Goal: Task Accomplishment & Management: Complete application form

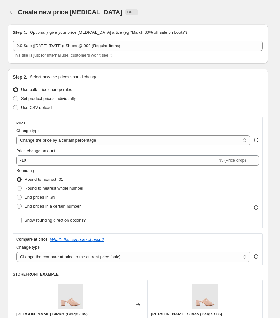
click at [127, 111] on div "Use CSV upload" at bounding box center [138, 107] width 250 height 9
click at [110, 137] on select "Change the price to a certain amount Change the price by a certain amount Chang…" at bounding box center [133, 140] width 234 height 10
select select "by"
click at [16, 135] on select "Change the price to a certain amount Change the price by a certain amount Chang…" at bounding box center [133, 140] width 234 height 10
type input "-10.00"
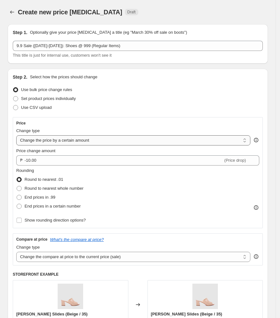
click at [117, 137] on select "Change the price to a certain amount Change the price by a certain amount Chang…" at bounding box center [133, 140] width 234 height 10
select select "to"
click at [16, 135] on select "Change the price to a certain amount Change the price by a certain amount Chang…" at bounding box center [133, 140] width 234 height 10
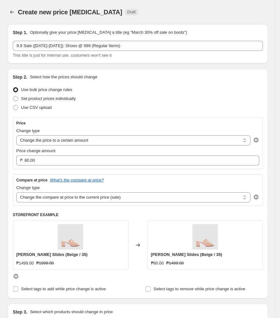
click at [153, 78] on div "Step 2. Select how the prices should change" at bounding box center [138, 77] width 250 height 6
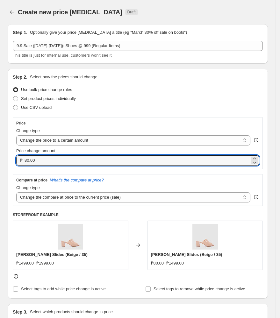
drag, startPoint x: 79, startPoint y: 159, endPoint x: -314, endPoint y: 126, distance: 394.6
click at [0, 126] on html "Home Settings Plans Skip to content Create new price [MEDICAL_DATA]. This page …" at bounding box center [140, 159] width 280 height 318
type input "999.00"
click at [130, 194] on select "Change the compare at price to the current price (sale) Change the compare at p…" at bounding box center [133, 198] width 234 height 10
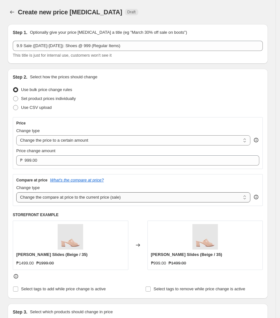
click at [16, 193] on select "Change the compare at price to the current price (sale) Change the compare at p…" at bounding box center [133, 198] width 234 height 10
click at [115, 198] on select "Change the compare at price to the current price (sale) Change the compare at p…" at bounding box center [133, 198] width 234 height 10
select select "to"
click at [16, 193] on select "Change the compare at price to the current price (sale) Change the compare at p…" at bounding box center [133, 198] width 234 height 10
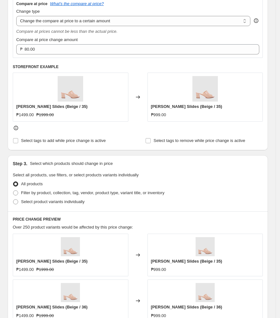
scroll to position [255, 0]
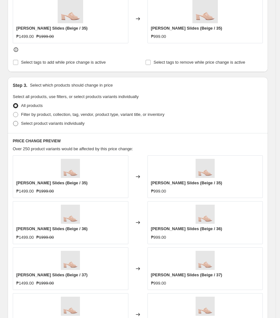
click at [14, 125] on span at bounding box center [15, 123] width 5 height 5
click at [13, 121] on input "Select product variants individually" at bounding box center [13, 121] width 0 height 0
radio input "true"
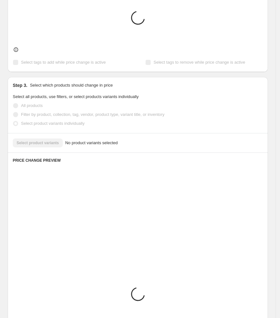
scroll to position [225, 0]
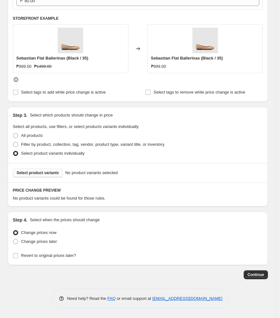
click at [52, 174] on span "Select product variants" at bounding box center [38, 173] width 42 height 5
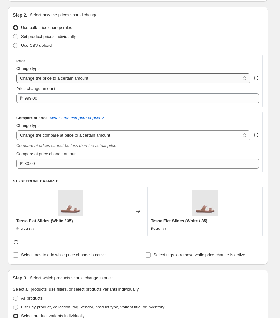
scroll to position [0, 0]
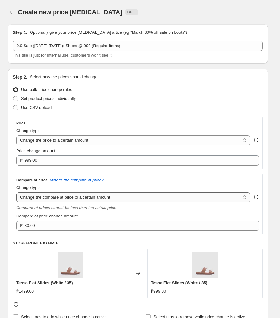
click at [130, 200] on select "Change the compare at price to the current price (sale) Change the compare at p…" at bounding box center [133, 198] width 234 height 10
select select "ep"
click at [16, 193] on select "Change the compare at price to the current price (sale) Change the compare at p…" at bounding box center [133, 198] width 234 height 10
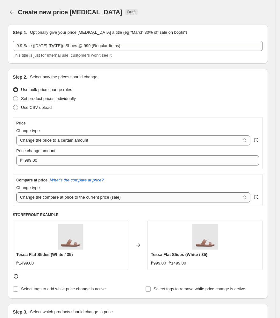
click at [156, 200] on select "Change the compare at price to the current price (sale) Change the compare at p…" at bounding box center [133, 198] width 234 height 10
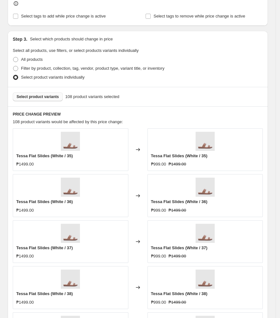
scroll to position [382, 0]
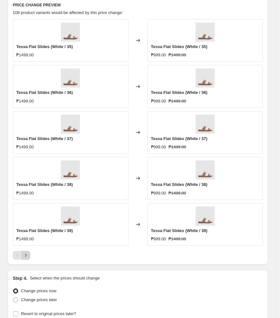
click at [25, 257] on icon "Next" at bounding box center [26, 255] width 6 height 6
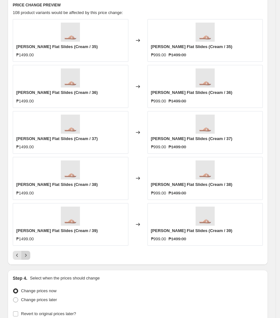
click at [25, 257] on icon "Next" at bounding box center [26, 255] width 6 height 6
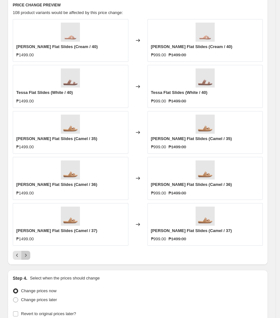
click at [25, 257] on icon "Next" at bounding box center [26, 255] width 6 height 6
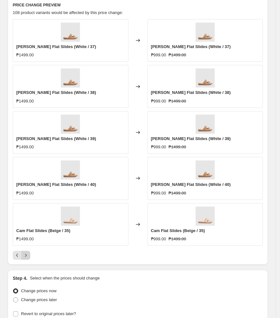
click at [25, 257] on icon "Next" at bounding box center [26, 255] width 6 height 6
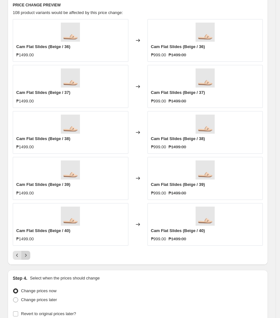
click at [25, 257] on icon "Next" at bounding box center [26, 255] width 6 height 6
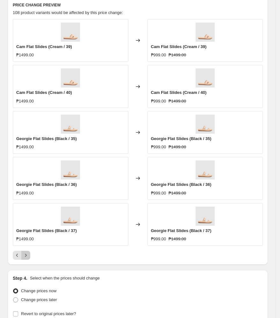
click at [25, 257] on icon "Next" at bounding box center [26, 255] width 6 height 6
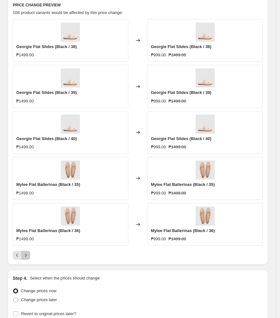
click at [25, 257] on icon "Next" at bounding box center [26, 255] width 6 height 6
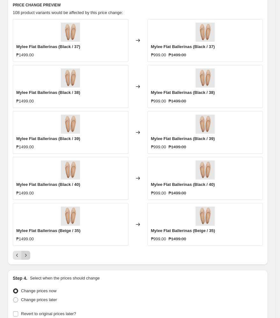
click at [25, 257] on icon "Next" at bounding box center [26, 255] width 6 height 6
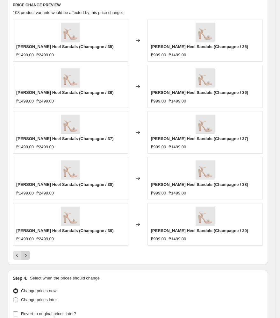
click at [25, 257] on icon "Next" at bounding box center [26, 255] width 6 height 6
click at [15, 260] on button "Previous" at bounding box center [17, 255] width 9 height 9
click at [19, 256] on icon "Previous" at bounding box center [17, 255] width 6 height 6
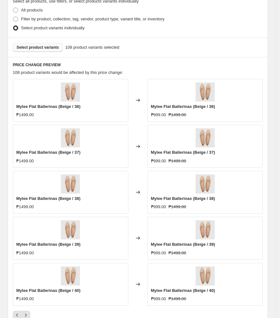
scroll to position [255, 0]
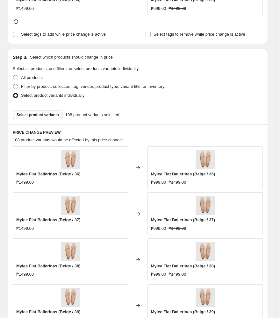
click at [17, 97] on span at bounding box center [15, 95] width 5 height 5
click at [13, 93] on input "Select product variants individually" at bounding box center [13, 93] width 0 height 0
click at [25, 112] on button "Select product variants" at bounding box center [38, 115] width 50 height 9
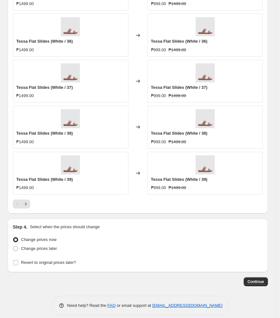
scroll to position [441, 0]
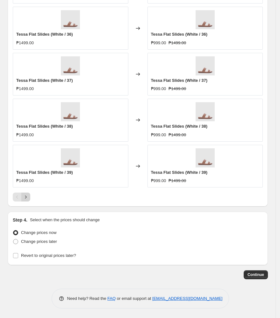
click at [25, 197] on icon "Next" at bounding box center [26, 197] width 2 height 3
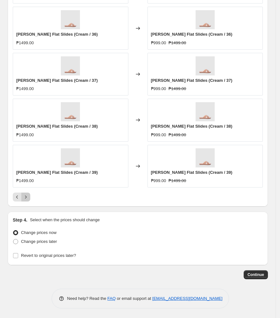
click at [25, 197] on icon "Next" at bounding box center [26, 197] width 2 height 3
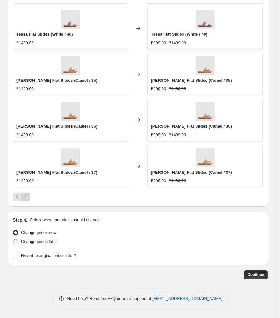
click at [25, 197] on icon "Next" at bounding box center [26, 197] width 2 height 3
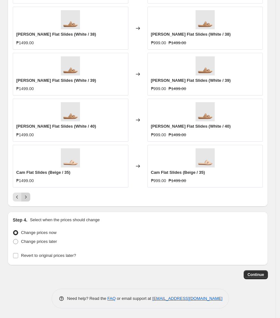
click at [25, 197] on icon "Next" at bounding box center [26, 197] width 2 height 3
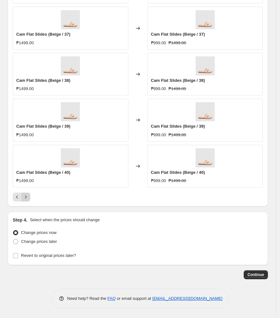
click at [25, 197] on icon "Next" at bounding box center [26, 197] width 2 height 3
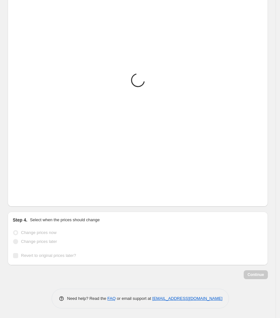
click at [25, 197] on icon "Next" at bounding box center [26, 197] width 2 height 3
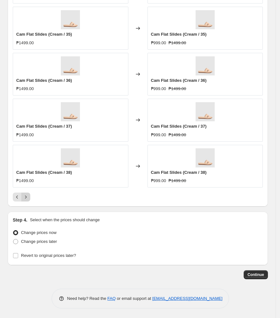
click at [25, 197] on icon "Next" at bounding box center [26, 197] width 2 height 3
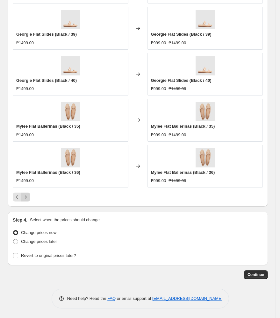
click at [25, 197] on icon "Next" at bounding box center [26, 197] width 2 height 3
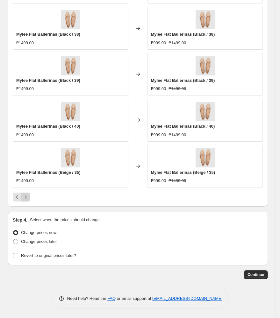
click at [25, 197] on icon "Next" at bounding box center [26, 197] width 2 height 3
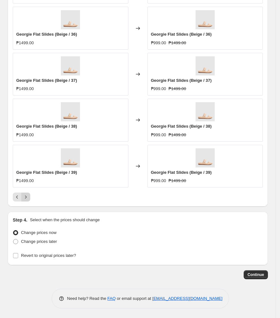
click at [25, 197] on icon "Next" at bounding box center [26, 197] width 2 height 3
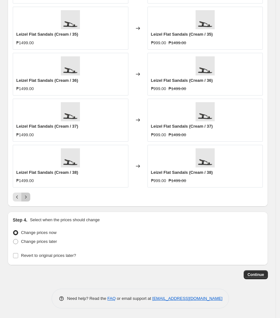
click at [25, 197] on icon "Next" at bounding box center [26, 197] width 2 height 3
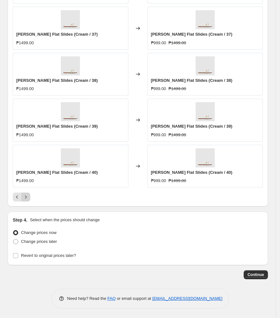
click at [25, 197] on icon "Next" at bounding box center [26, 197] width 2 height 3
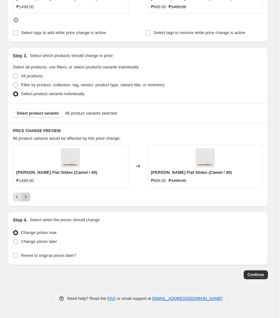
scroll to position [257, 0]
click at [33, 240] on span "Change prices later" at bounding box center [39, 241] width 36 height 5
click at [13, 240] on input "Change prices later" at bounding box center [13, 239] width 0 height 0
radio input "true"
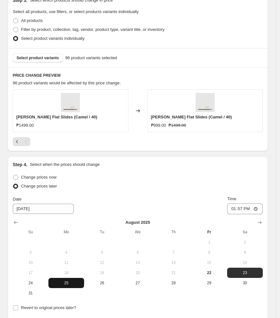
scroll to position [376, 0]
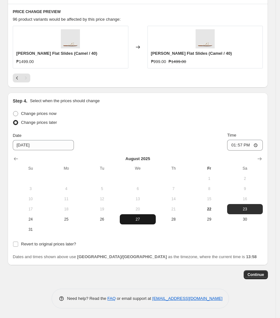
click at [140, 221] on span "27" at bounding box center [137, 219] width 31 height 5
type input "[DATE]"
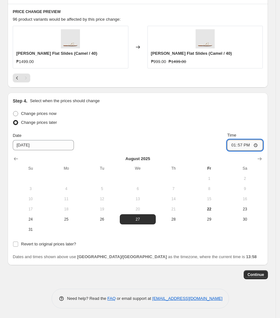
click at [236, 148] on input "13:57" at bounding box center [245, 145] width 36 height 11
click at [252, 143] on input "23:00" at bounding box center [245, 145] width 36 height 11
type input "11:00"
click at [126, 127] on div "Change prices later" at bounding box center [138, 122] width 250 height 9
click at [48, 244] on span "Revert to original prices later?" at bounding box center [48, 244] width 55 height 5
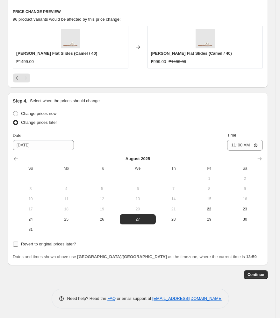
click at [18, 244] on input "Revert to original prices later?" at bounding box center [15, 244] width 5 height 5
checkbox input "true"
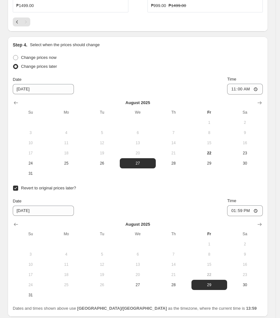
scroll to position [484, 0]
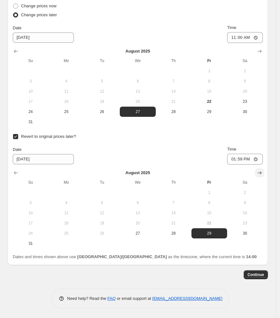
click at [261, 172] on icon "Show next month, September 2025" at bounding box center [260, 173] width 6 height 6
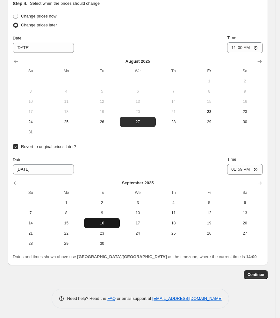
click at [96, 226] on button "16" at bounding box center [102, 223] width 36 height 10
type input "[DATE]"
click at [238, 171] on input "13:59" at bounding box center [245, 169] width 36 height 11
type input "10:00"
click at [201, 169] on div "Date [DATE] Time 10:00" at bounding box center [138, 165] width 250 height 18
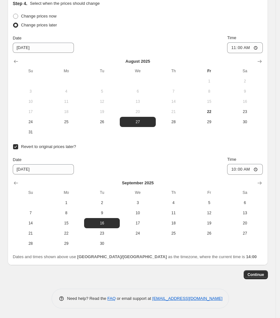
click at [114, 164] on div "Date [DATE] Time 10:00" at bounding box center [138, 165] width 250 height 18
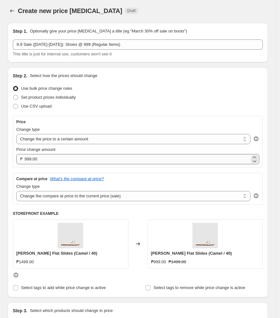
scroll to position [0, 0]
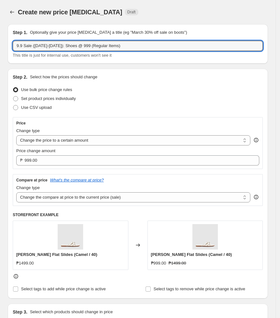
drag, startPoint x: 152, startPoint y: 45, endPoint x: -51, endPoint y: 50, distance: 203.4
click at [0, 50] on html "Home Settings Plans Skip to content Create new price [MEDICAL_DATA]. This page …" at bounding box center [140, 159] width 280 height 318
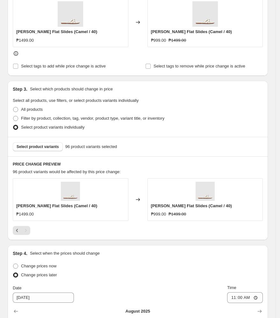
scroll to position [133, 0]
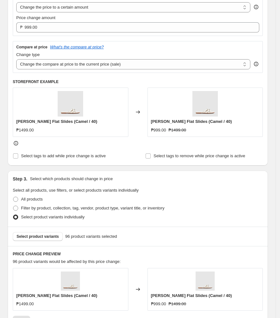
click at [102, 201] on div "All products" at bounding box center [138, 199] width 250 height 9
click at [157, 175] on div "Step 3. Select which products should change in price Select all products, use f…" at bounding box center [138, 199] width 260 height 56
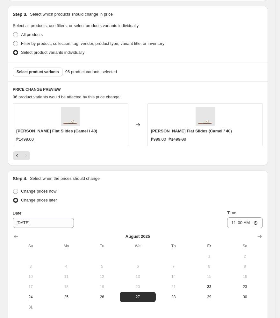
scroll to position [303, 0]
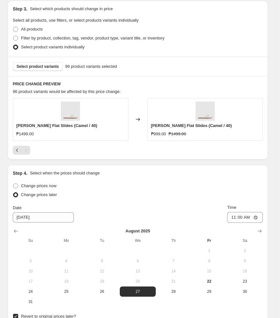
click at [151, 198] on div "Change prices later" at bounding box center [138, 195] width 250 height 9
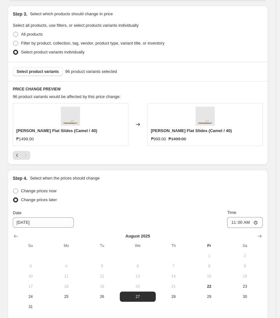
scroll to position [297, 0]
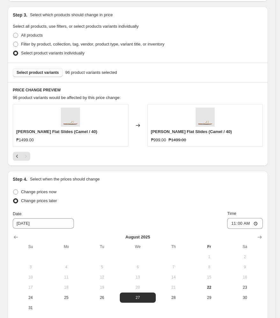
click at [33, 74] on span "Select product variants" at bounding box center [38, 72] width 42 height 5
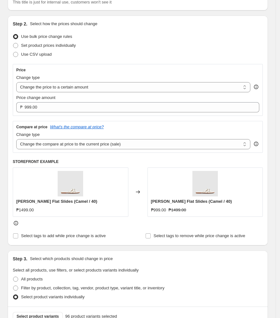
scroll to position [0, 0]
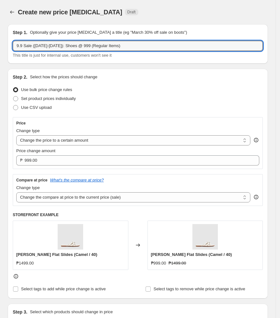
drag, startPoint x: 135, startPoint y: 44, endPoint x: -22, endPoint y: 48, distance: 156.9
click at [0, 48] on html "Home Settings Plans Skip to content Create new price [MEDICAL_DATA]. This page …" at bounding box center [140, 159] width 280 height 318
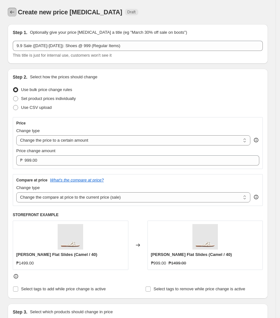
click at [11, 15] on button "Price change jobs" at bounding box center [12, 12] width 9 height 9
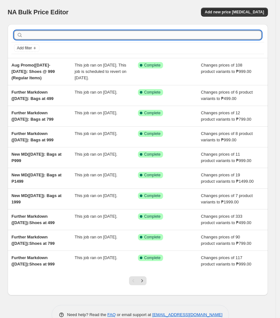
click at [127, 32] on input "text" at bounding box center [142, 35] width 237 height 9
click at [227, 14] on span "Add new price [MEDICAL_DATA]" at bounding box center [234, 12] width 59 height 5
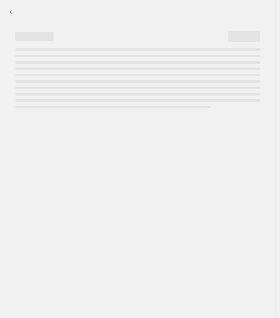
select select "percentage"
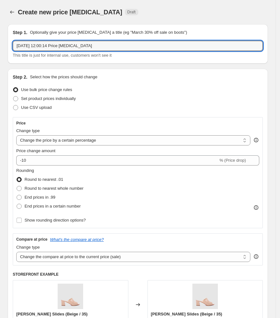
drag, startPoint x: 156, startPoint y: 45, endPoint x: -306, endPoint y: 79, distance: 462.8
click at [0, 79] on html "Home Settings Plans Skip to content Create new price [MEDICAL_DATA]. This page …" at bounding box center [140, 159] width 280 height 318
paste input "9.9 Sale ([DATE]-[DATE]): Shoes @ 999 (Regular Items)"
click at [98, 43] on input "9.9 Sale ([DATE]-[DATE]): Shoes @ 999 (Regular Items)" at bounding box center [138, 46] width 250 height 10
click at [117, 45] on input "9.9 Sale ([DATE]-[DATE]): Shoes @ 999 (Regular Items)" at bounding box center [138, 46] width 250 height 10
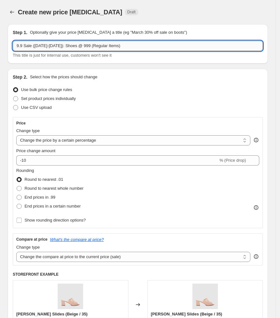
drag, startPoint x: 114, startPoint y: 46, endPoint x: 99, endPoint y: 47, distance: 15.1
click at [99, 47] on input "9.9 Sale ([DATE]-[DATE]): Shoes @ 999 (Regular Items)" at bounding box center [138, 46] width 250 height 10
type input "9.9 Sale ([DATE]-[DATE]): Shoes @ 999 (Promo Items)"
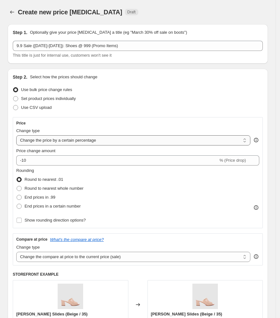
click at [50, 138] on select "Change the price to a certain amount Change the price by a certain amount Chang…" at bounding box center [133, 140] width 234 height 10
select select "to"
click at [16, 135] on select "Change the price to a certain amount Change the price by a certain amount Chang…" at bounding box center [133, 140] width 234 height 10
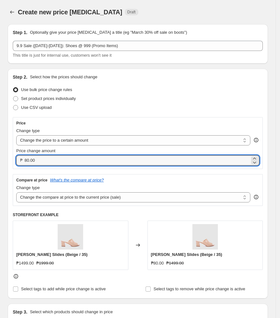
drag, startPoint x: 54, startPoint y: 160, endPoint x: -51, endPoint y: 169, distance: 105.8
click at [0, 169] on html "Home Settings Plans Skip to content Create new price [MEDICAL_DATA]. This page …" at bounding box center [140, 159] width 280 height 318
type input "999.00"
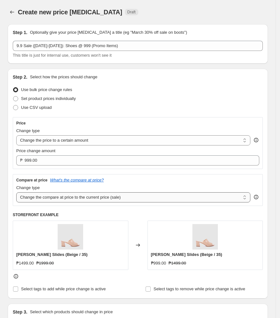
click at [29, 201] on select "Change the compare at price to the current price (sale) Change the compare at p…" at bounding box center [133, 198] width 234 height 10
click at [16, 193] on select "Change the compare at price to the current price (sale) Change the compare at p…" at bounding box center [133, 198] width 234 height 10
click at [55, 201] on select "Change the compare at price to the current price (sale) Change the compare at p…" at bounding box center [133, 198] width 234 height 10
select select "no_change"
click at [16, 193] on select "Change the compare at price to the current price (sale) Change the compare at p…" at bounding box center [133, 198] width 234 height 10
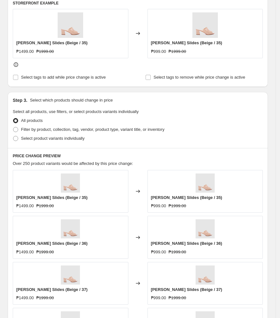
scroll to position [212, 0]
click at [17, 141] on span at bounding box center [16, 138] width 6 height 6
click at [13, 136] on input "Select product variants individually" at bounding box center [13, 136] width 0 height 0
radio input "true"
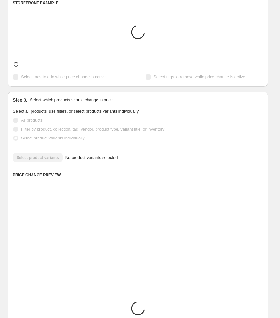
scroll to position [197, 0]
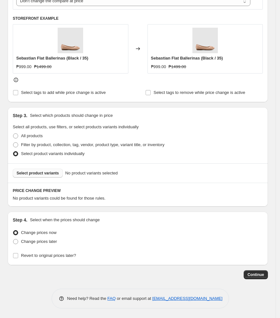
click at [38, 172] on span "Select product variants" at bounding box center [38, 173] width 42 height 5
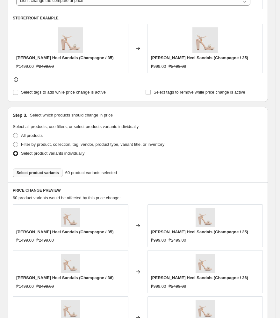
click at [198, 142] on div "Filter by product, collection, tag, vendor, product type, variant title, or inv…" at bounding box center [138, 144] width 250 height 9
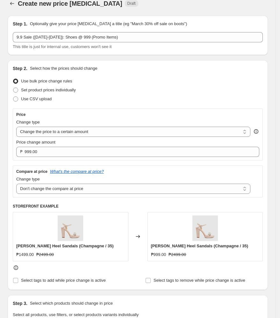
scroll to position [0, 0]
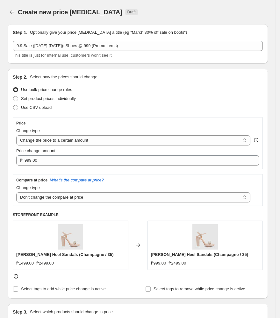
click at [103, 98] on div "Set product prices individually" at bounding box center [138, 98] width 250 height 9
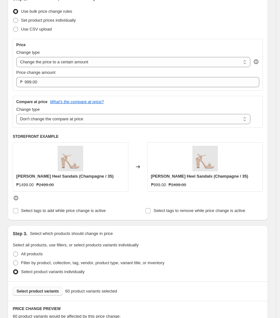
scroll to position [85, 0]
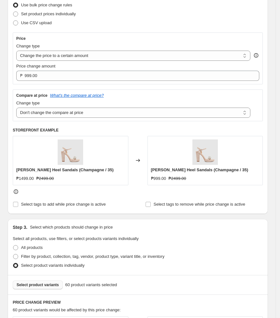
click at [117, 92] on div "Compare at price What's the compare at price? Change type Change the compare at…" at bounding box center [138, 106] width 250 height 32
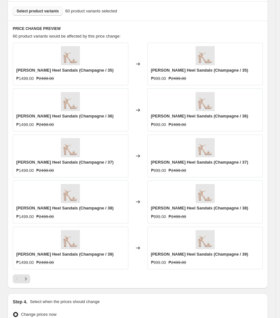
scroll to position [441, 0]
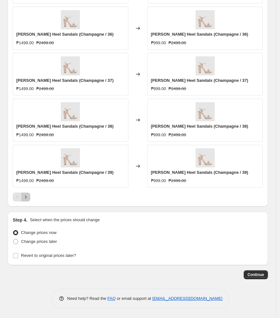
click at [28, 198] on icon "Next" at bounding box center [26, 197] width 6 height 6
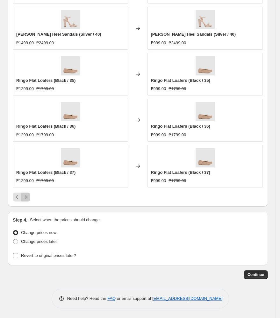
click at [28, 197] on icon "Next" at bounding box center [26, 197] width 6 height 6
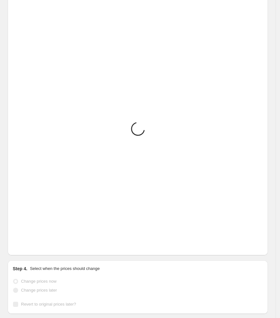
scroll to position [356, 0]
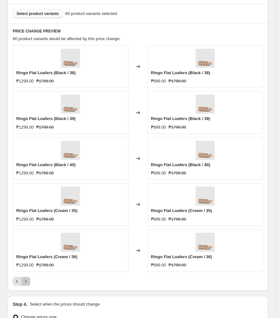
click at [27, 285] on icon "Next" at bounding box center [26, 282] width 6 height 6
click at [25, 281] on icon "Next" at bounding box center [26, 281] width 2 height 3
click at [26, 283] on icon "Next" at bounding box center [26, 282] width 6 height 6
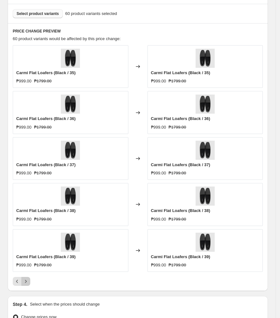
click at [30, 282] on button "Next" at bounding box center [25, 281] width 9 height 9
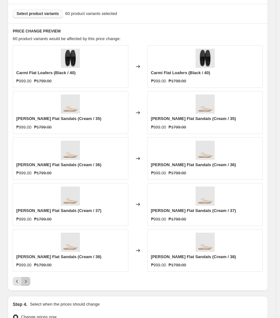
click at [30, 282] on button "Next" at bounding box center [25, 281] width 9 height 9
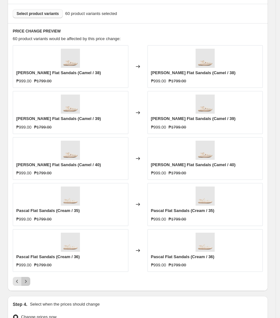
click at [30, 282] on button "Next" at bounding box center [25, 281] width 9 height 9
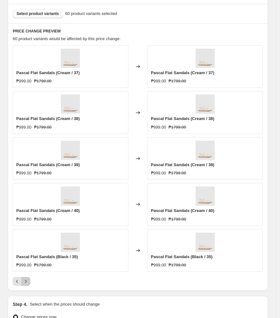
click at [30, 281] on button "Next" at bounding box center [25, 281] width 9 height 9
click at [30, 280] on div at bounding box center [138, 281] width 250 height 9
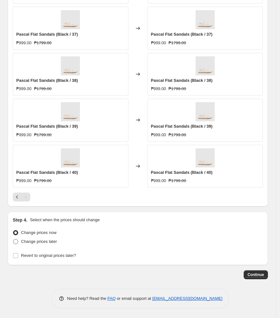
click at [44, 242] on span "Change prices later" at bounding box center [39, 241] width 36 height 5
click at [13, 240] on input "Change prices later" at bounding box center [13, 239] width 0 height 0
radio input "true"
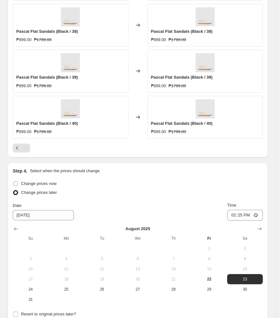
scroll to position [561, 0]
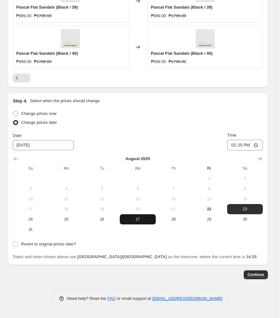
click at [139, 222] on span "27" at bounding box center [137, 219] width 31 height 5
type input "[DATE]"
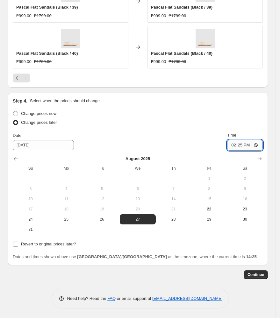
click at [236, 146] on input "14:25" at bounding box center [245, 145] width 36 height 11
type input "11:00"
click at [18, 245] on label "Revert to original prices later?" at bounding box center [44, 244] width 63 height 9
click at [18, 245] on input "Revert to original prices later?" at bounding box center [15, 244] width 5 height 5
checkbox input "true"
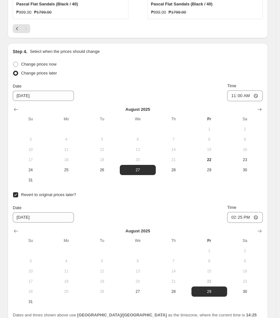
scroll to position [668, 0]
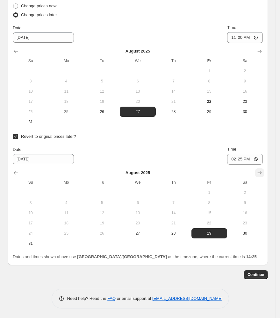
click at [263, 172] on icon "Show next month, September 2025" at bounding box center [260, 173] width 6 height 6
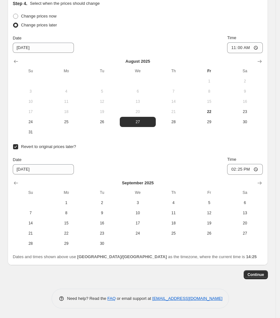
click at [121, 163] on div "Date [DATE] Time 14:25" at bounding box center [138, 165] width 250 height 18
click at [115, 226] on span "16" at bounding box center [102, 223] width 31 height 5
type input "[DATE]"
click at [236, 171] on input "14:25" at bounding box center [245, 169] width 36 height 11
type input "10:00"
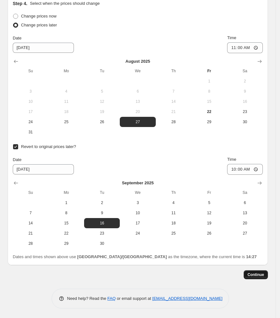
click at [257, 276] on span "Continue" at bounding box center [256, 275] width 17 height 5
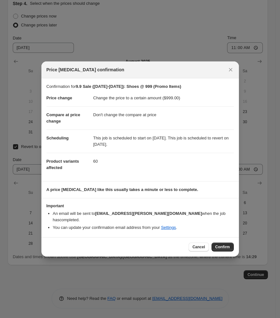
click at [220, 246] on span "Confirm" at bounding box center [222, 247] width 15 height 5
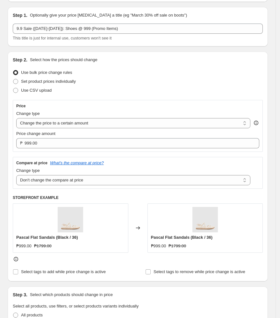
scroll to position [28, 0]
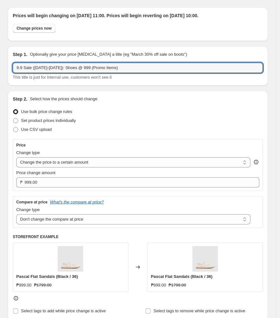
drag, startPoint x: 129, startPoint y: 66, endPoint x: -38, endPoint y: 75, distance: 167.6
click at [0, 75] on html "Home Settings Plans Skip to content 9.9 Sale ([DATE]-[DATE]): Shoes @ 999 (Prom…" at bounding box center [140, 131] width 280 height 318
click at [31, 7] on div "Prices will begin changing on [DATE] 11:00. Prices will begin reverting on [DAT…" at bounding box center [138, 24] width 260 height 34
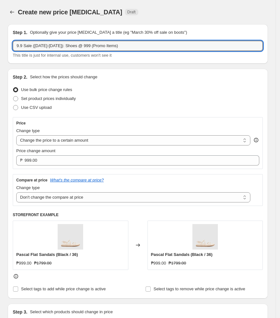
drag, startPoint x: 129, startPoint y: 46, endPoint x: -34, endPoint y: 54, distance: 164.0
click at [0, 54] on html "Home Settings Plans Skip to content Create new price [MEDICAL_DATA]. This page …" at bounding box center [140, 159] width 280 height 318
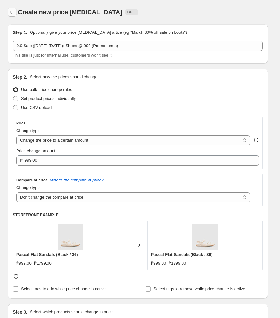
click at [12, 14] on icon "Price change jobs" at bounding box center [12, 12] width 6 height 6
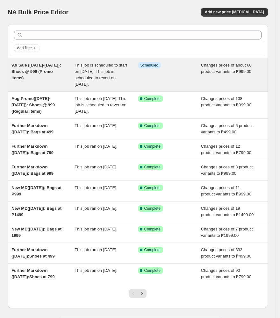
click at [63, 85] on div "9.9 Sale ([DATE]-[DATE]): Shoes @ 999 (Promo Items)" at bounding box center [42, 74] width 63 height 25
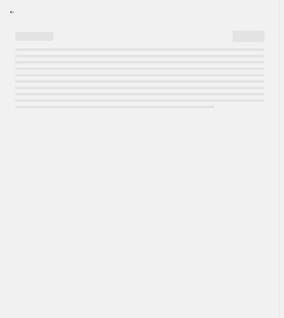
select select "no_change"
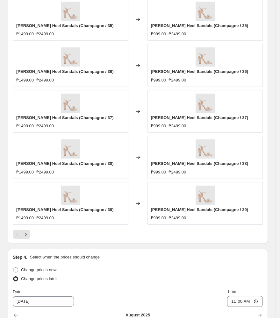
scroll to position [454, 0]
click at [25, 239] on button "Next" at bounding box center [25, 234] width 9 height 9
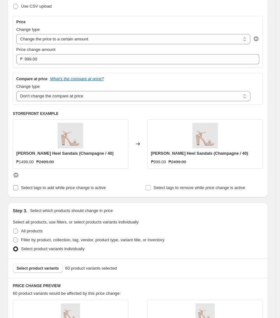
scroll to position [283, 0]
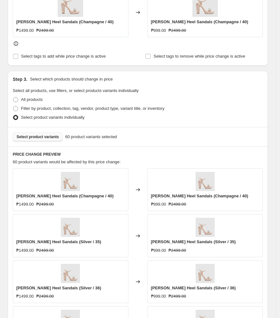
click at [43, 136] on span "Select product variants" at bounding box center [38, 137] width 42 height 5
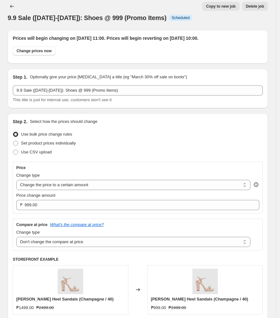
scroll to position [0, 0]
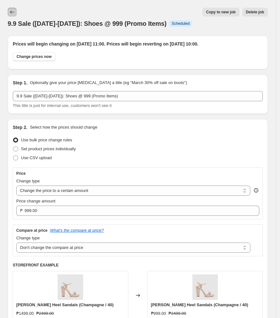
click at [13, 12] on icon "Price change jobs" at bounding box center [12, 12] width 6 height 6
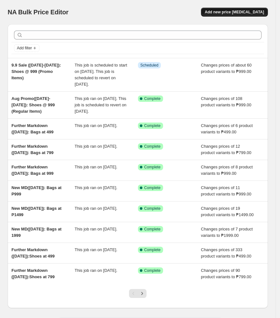
click at [236, 13] on span "Add new price [MEDICAL_DATA]" at bounding box center [234, 12] width 59 height 5
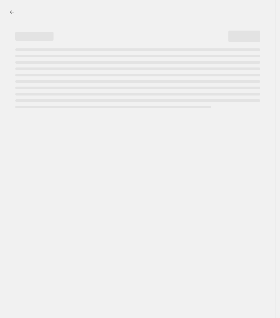
select select "percentage"
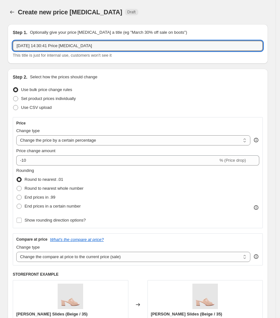
drag, startPoint x: 107, startPoint y: 46, endPoint x: -63, endPoint y: 55, distance: 171.1
click at [0, 55] on html "Home Settings Plans Skip to content Create new price change job. This page is r…" at bounding box center [140, 159] width 280 height 318
paste input "9.9 Sale ([DATE]-[DATE]): Shoes @ 999 (Promo Items)"
drag, startPoint x: 112, startPoint y: 46, endPoint x: 99, endPoint y: 46, distance: 12.7
click at [99, 46] on input "9.9 Sale ([DATE]-[DATE]): Shoes @ 999 (Promo Items)" at bounding box center [138, 46] width 250 height 10
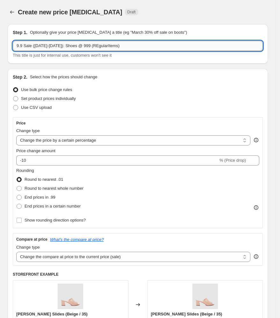
click at [103, 47] on input "9.9 Sale (Aug 27-Sept 15): Shoes @ 999 (REgularItems)" at bounding box center [138, 46] width 250 height 10
click at [113, 48] on input "9.9 Sale (Aug 27-Sept 15): Shoes @ 999 (RegularItems)" at bounding box center [138, 46] width 250 height 10
type input "9.9 Sale ([DATE]-[DATE]): Shoes @ 999 (Regular Items)"
drag, startPoint x: 103, startPoint y: 139, endPoint x: 107, endPoint y: 142, distance: 5.4
click at [103, 139] on select "Change the price to a certain amount Change the price by a certain amount Chang…" at bounding box center [133, 140] width 234 height 10
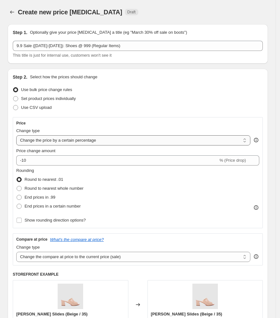
select select "to"
click at [16, 135] on select "Change the price to a certain amount Change the price by a certain amount Chang…" at bounding box center [133, 140] width 234 height 10
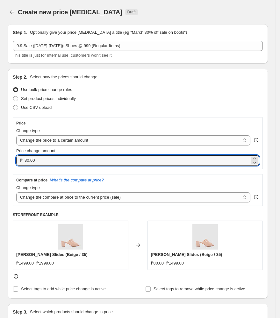
drag, startPoint x: 100, startPoint y: 160, endPoint x: -49, endPoint y: 165, distance: 148.6
click at [0, 165] on html "Home Settings Plans Skip to content Create new price [MEDICAL_DATA]. This page …" at bounding box center [140, 159] width 280 height 318
type input "999.00"
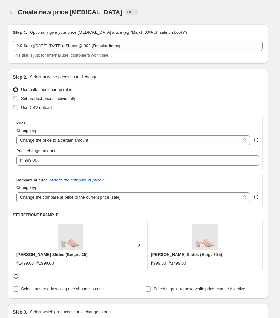
click at [157, 183] on div "Compare at price What's the compare at price?" at bounding box center [137, 180] width 243 height 5
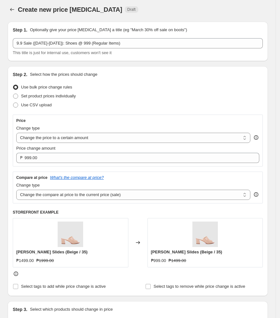
scroll to position [127, 0]
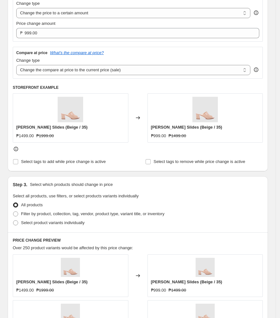
click at [107, 61] on div "Change type" at bounding box center [133, 60] width 234 height 6
drag, startPoint x: 110, startPoint y: 69, endPoint x: 110, endPoint y: 73, distance: 3.8
click at [110, 69] on select "Change the compare at price to the current price (sale) Change the compare at p…" at bounding box center [133, 70] width 234 height 10
click at [16, 65] on select "Change the compare at price to the current price (sale) Change the compare at p…" at bounding box center [133, 70] width 234 height 10
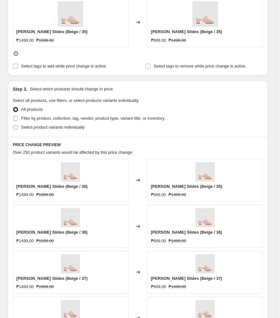
scroll to position [297, 0]
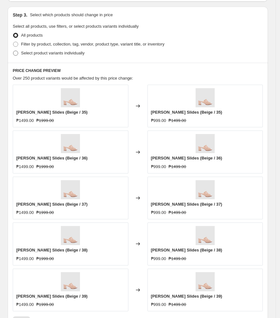
click at [17, 54] on span at bounding box center [15, 53] width 5 height 5
click at [13, 51] on input "Select product variants individually" at bounding box center [13, 51] width 0 height 0
radio input "true"
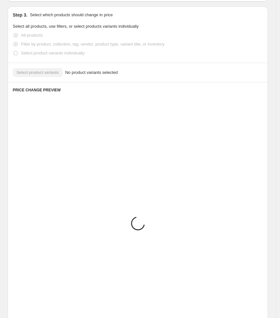
scroll to position [197, 0]
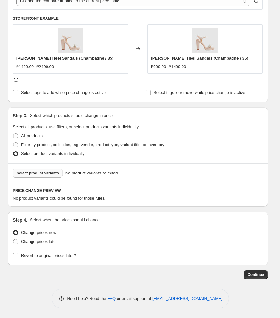
click at [43, 175] on span "Select product variants" at bounding box center [38, 173] width 42 height 5
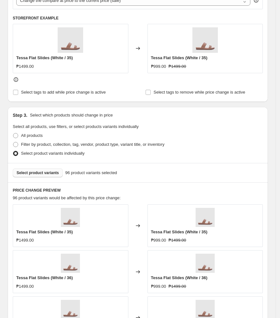
click at [178, 137] on div "All products" at bounding box center [138, 135] width 250 height 9
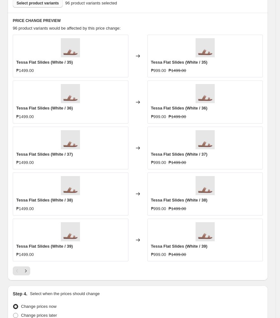
scroll to position [441, 0]
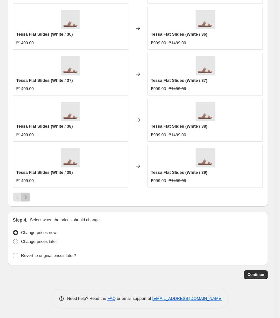
click at [28, 199] on icon "Next" at bounding box center [26, 197] width 6 height 6
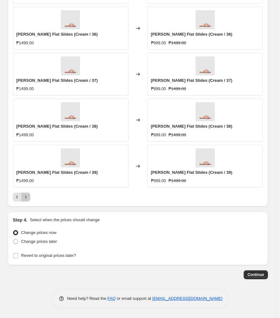
click at [28, 199] on icon "Next" at bounding box center [26, 197] width 6 height 6
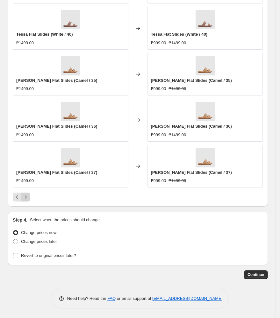
click at [28, 199] on icon "Next" at bounding box center [26, 197] width 6 height 6
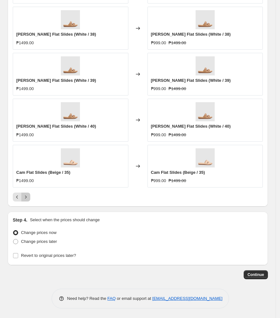
click at [28, 199] on icon "Next" at bounding box center [26, 197] width 6 height 6
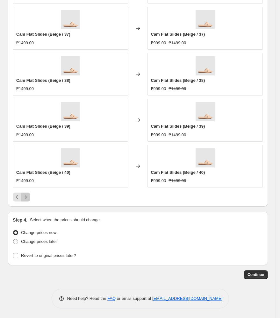
click at [28, 199] on icon "Next" at bounding box center [26, 197] width 6 height 6
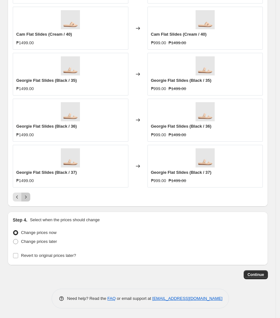
click at [28, 199] on icon "Next" at bounding box center [26, 197] width 6 height 6
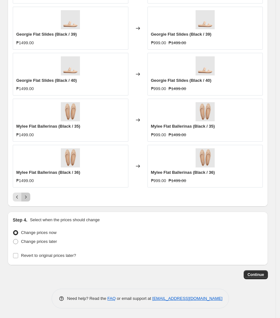
click at [28, 199] on icon "Next" at bounding box center [26, 197] width 6 height 6
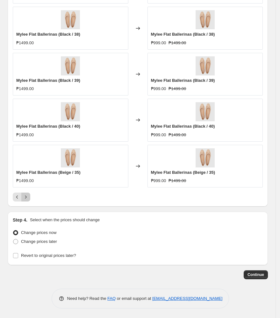
click at [28, 199] on icon "Next" at bounding box center [26, 197] width 6 height 6
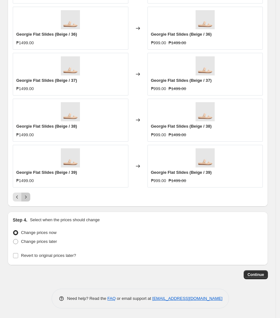
click at [28, 199] on icon "Next" at bounding box center [26, 197] width 6 height 6
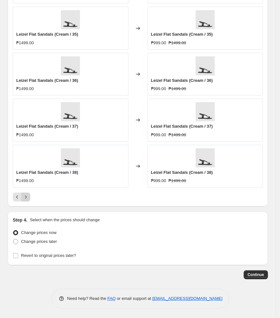
click at [28, 199] on icon "Next" at bounding box center [26, 197] width 6 height 6
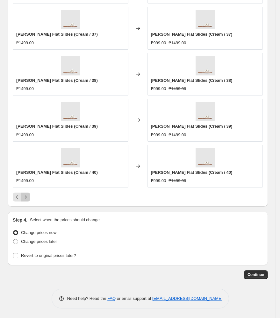
click at [28, 199] on icon "Next" at bounding box center [26, 197] width 6 height 6
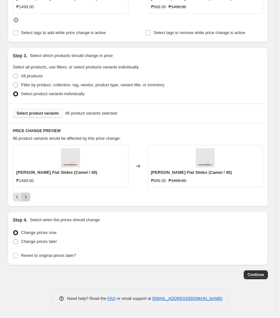
scroll to position [257, 0]
click at [17, 242] on span at bounding box center [15, 241] width 5 height 5
click at [13, 240] on input "Change prices later" at bounding box center [13, 239] width 0 height 0
radio input "true"
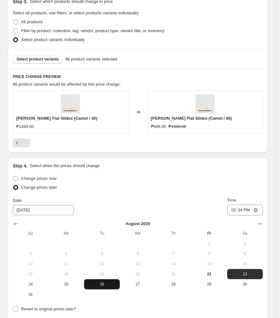
scroll to position [376, 0]
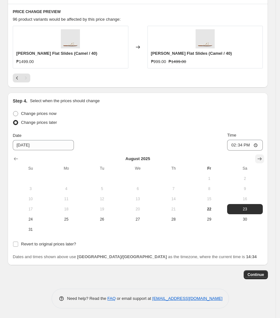
click at [262, 158] on icon "Show next month, September 2025" at bounding box center [260, 159] width 6 height 6
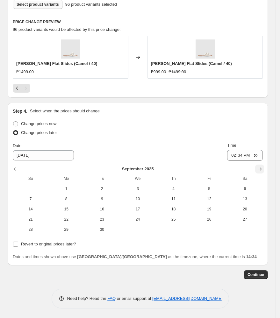
scroll to position [366, 0]
click at [109, 211] on span "16" at bounding box center [102, 209] width 31 height 5
click at [15, 165] on button "Show previous month, August 2025" at bounding box center [15, 169] width 9 height 9
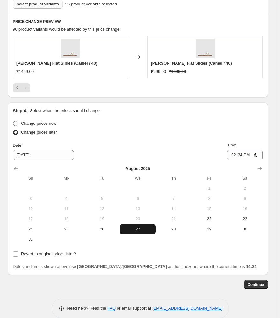
click at [146, 231] on span "27" at bounding box center [137, 229] width 31 height 5
type input "[DATE]"
click at [238, 155] on input "14:34" at bounding box center [245, 155] width 36 height 11
click at [14, 256] on input "Revert to original prices later?" at bounding box center [15, 254] width 5 height 5
checkbox input "true"
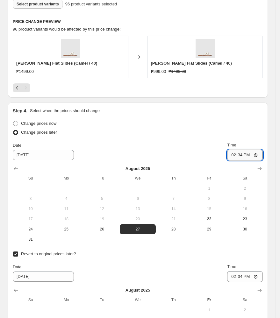
click at [237, 157] on input "14:34" at bounding box center [245, 155] width 36 height 11
type input "11:00"
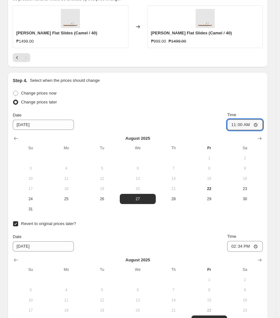
scroll to position [484, 0]
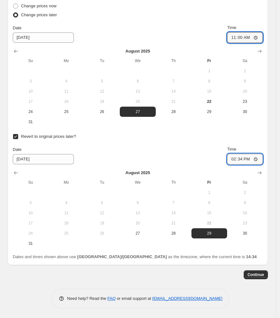
click at [237, 158] on input "14:34" at bounding box center [245, 159] width 36 height 11
type input "10:00"
click at [264, 173] on button "Show next month, September 2025" at bounding box center [259, 173] width 9 height 9
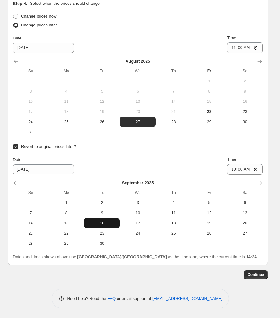
click at [108, 225] on span "16" at bounding box center [102, 223] width 31 height 5
type input "[DATE]"
click at [252, 274] on span "Continue" at bounding box center [256, 275] width 17 height 5
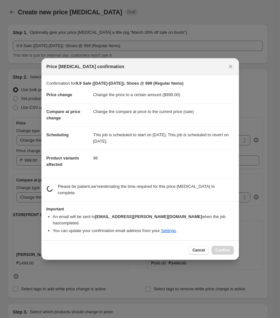
scroll to position [0, 0]
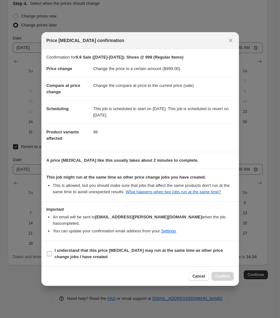
click at [65, 258] on b "I understand that this price change job may run at the same time as other price…" at bounding box center [139, 253] width 168 height 11
click at [52, 257] on input "I understand that this price change job may run at the same time as other price…" at bounding box center [49, 253] width 5 height 5
checkbox input "true"
click at [228, 275] on span "Confirm" at bounding box center [222, 276] width 15 height 5
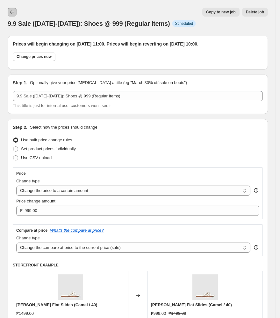
click at [15, 13] on icon "Price change jobs" at bounding box center [12, 12] width 6 height 6
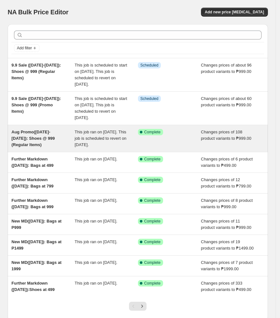
click at [38, 148] on div "Aug Promo([DATE]-[DATE]): Shoes @ 999 (Regular Items)" at bounding box center [42, 138] width 63 height 19
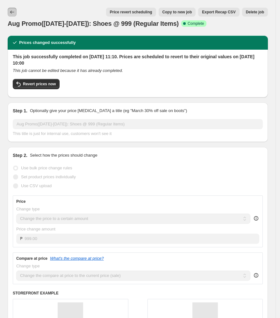
click at [12, 15] on icon "Price change jobs" at bounding box center [12, 12] width 6 height 6
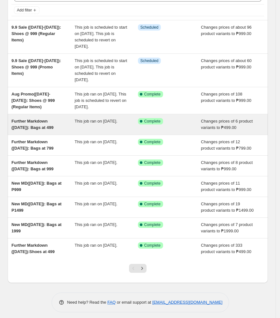
scroll to position [106, 0]
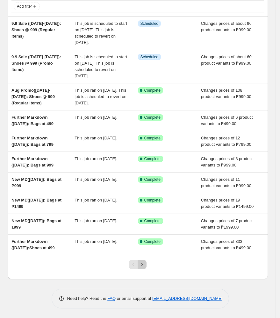
click at [144, 266] on icon "Next" at bounding box center [142, 265] width 6 height 6
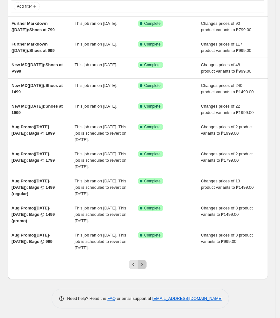
click at [145, 265] on icon "Next" at bounding box center [142, 265] width 6 height 6
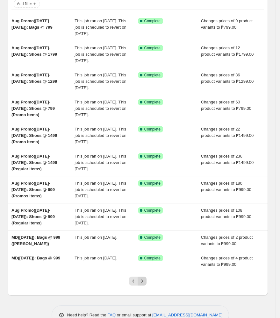
scroll to position [125, 0]
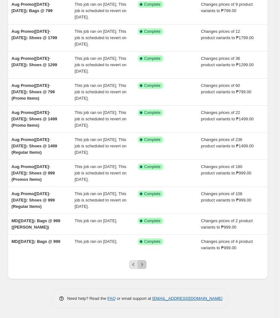
click at [145, 264] on icon "Next" at bounding box center [142, 265] width 6 height 6
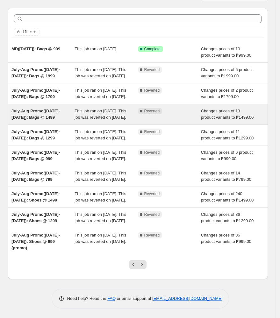
scroll to position [0, 0]
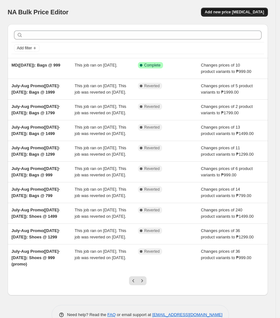
click at [227, 11] on span "Add new price [MEDICAL_DATA]" at bounding box center [234, 12] width 59 height 5
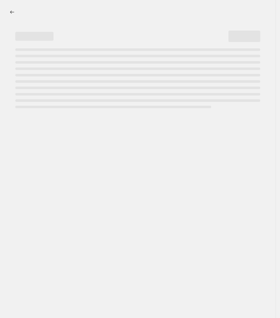
select select "percentage"
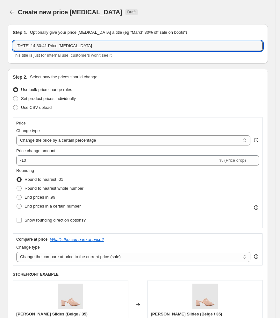
drag, startPoint x: 118, startPoint y: 43, endPoint x: -72, endPoint y: 52, distance: 190.2
click at [0, 52] on html "Home Settings Plans Skip to content Create new price change job. This page is r…" at bounding box center [140, 159] width 280 height 318
paste input "1224H-Marciana"
type input "1224H-Marciana"
drag, startPoint x: 80, startPoint y: 46, endPoint x: -78, endPoint y: 48, distance: 157.8
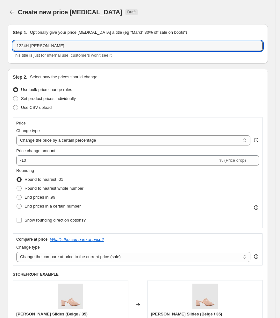
click at [0, 48] on html "Home Settings Plans Skip to content Create new price change job. This page is r…" at bounding box center [140, 159] width 280 height 318
click at [12, 13] on icon "Price change jobs" at bounding box center [12, 12] width 6 height 6
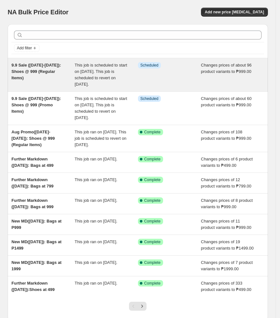
click at [48, 83] on div "9.9 Sale ([DATE]-[DATE]): Shoes @ 999 (Regular Items)" at bounding box center [42, 74] width 63 height 25
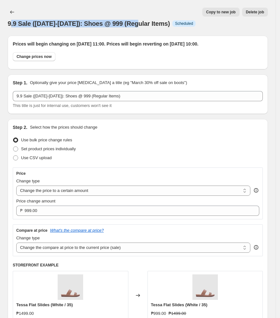
drag, startPoint x: 142, startPoint y: 23, endPoint x: 11, endPoint y: 24, distance: 131.3
click at [11, 23] on span "9.9 Sale ([DATE]-[DATE]): Shoes @ 999 (Regular Items)" at bounding box center [89, 23] width 162 height 7
drag, startPoint x: 6, startPoint y: 25, endPoint x: 179, endPoint y: 26, distance: 172.8
copy span "9.9 Sale ([DATE]-[DATE]): Shoes @ 999 (Regular Items)"
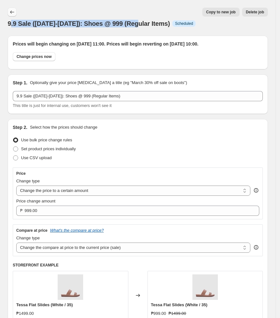
click at [14, 10] on icon "Price change jobs" at bounding box center [12, 12] width 6 height 6
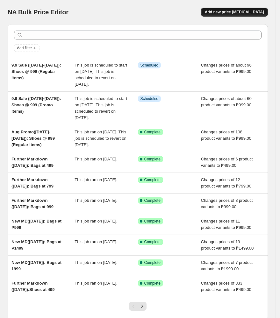
click at [231, 14] on span "Add new price [MEDICAL_DATA]" at bounding box center [234, 12] width 59 height 5
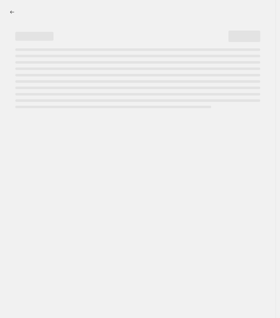
select select "percentage"
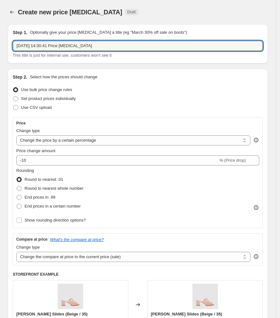
drag, startPoint x: -25, startPoint y: 40, endPoint x: -70, endPoint y: 40, distance: 44.6
click at [0, 40] on html "Home Settings Plans Skip to content Create new price change job. This page is r…" at bounding box center [140, 159] width 280 height 318
paste input "9.9 Sale ([DATE]-[DATE]): Shoes @ 999 (Regular Items)"
drag, startPoint x: 95, startPoint y: 47, endPoint x: 89, endPoint y: 47, distance: 6.4
click at [89, 47] on input "9.9 Sale ([DATE]-[DATE]): Shoes @ 999 (Regular Items)" at bounding box center [138, 46] width 250 height 10
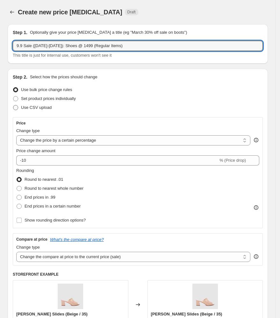
type input "9.9 Sale (Aug 27-Sept 15): Shoes @ 1499 (Regular Items)"
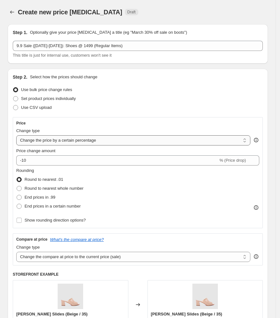
click at [106, 144] on select "Change the price to a certain amount Change the price by a certain amount Chang…" at bounding box center [133, 140] width 234 height 10
select select "to"
click at [16, 135] on select "Change the price to a certain amount Change the price by a certain amount Chang…" at bounding box center [133, 140] width 234 height 10
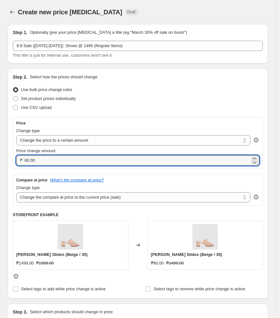
drag, startPoint x: 93, startPoint y: 164, endPoint x: -170, endPoint y: 190, distance: 264.5
click at [0, 190] on html "Home Settings Plans Skip to content Create new price change job. This page is r…" at bounding box center [140, 159] width 280 height 318
type input "1499.00"
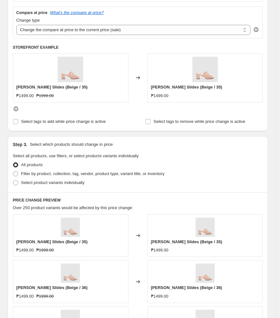
scroll to position [170, 0]
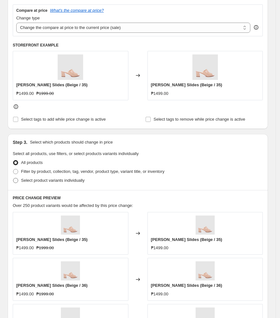
click at [17, 182] on span at bounding box center [15, 180] width 5 height 5
click at [13, 178] on input "Select product variants individually" at bounding box center [13, 178] width 0 height 0
radio input "true"
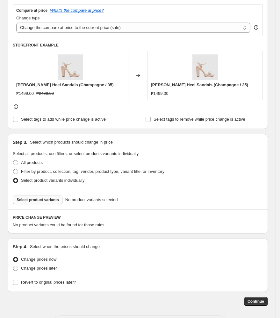
click at [47, 202] on span "Select product variants" at bounding box center [38, 200] width 42 height 5
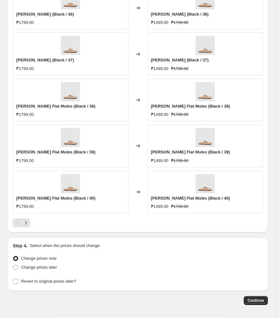
scroll to position [425, 0]
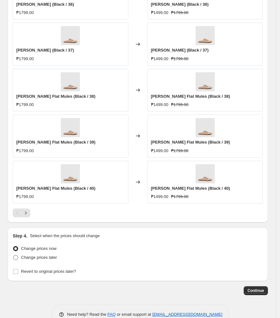
click at [16, 260] on span at bounding box center [15, 257] width 5 height 5
click at [13, 256] on input "Change prices later" at bounding box center [13, 255] width 0 height 0
radio input "true"
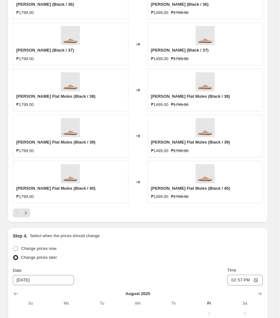
scroll to position [552, 0]
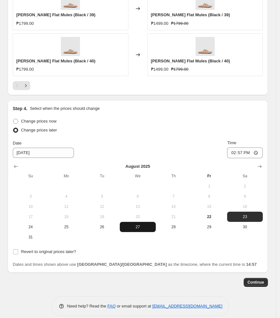
click at [140, 227] on span "27" at bounding box center [137, 227] width 31 height 5
type input "[DATE]"
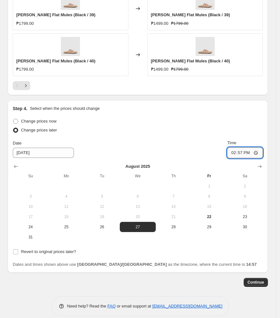
click at [237, 153] on input "14:57" at bounding box center [245, 153] width 36 height 11
click at [250, 156] on input "23:00" at bounding box center [245, 153] width 36 height 11
type input "11:00"
click at [206, 135] on div "Change prices now Change prices later Date 8/27/2025 Time 11:00 August 2025 Su …" at bounding box center [138, 180] width 250 height 126
click at [17, 255] on input "Revert to original prices later?" at bounding box center [15, 252] width 5 height 5
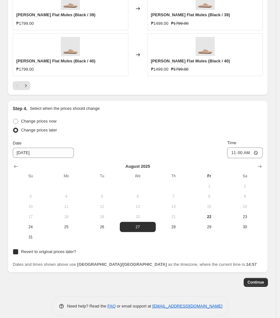
checkbox input "true"
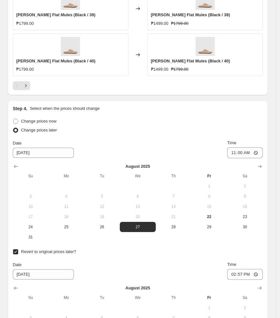
click at [94, 253] on div "Revert to original prices later?" at bounding box center [138, 252] width 250 height 9
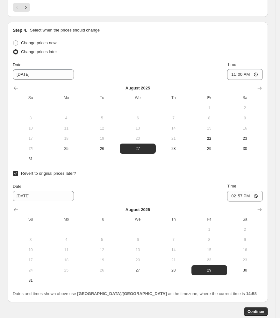
scroll to position [637, 0]
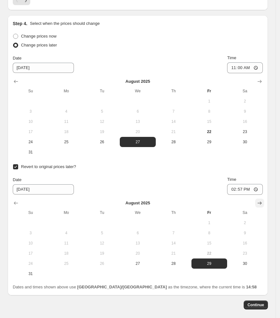
click at [263, 205] on icon "Show next month, September 2025" at bounding box center [260, 203] width 6 height 6
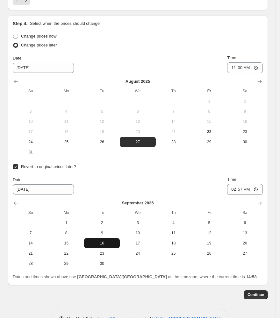
click at [109, 243] on span "16" at bounding box center [102, 243] width 31 height 5
type input "[DATE]"
click at [238, 189] on input "14:57" at bounding box center [245, 189] width 36 height 11
click at [237, 189] on input "12:57" at bounding box center [245, 189] width 36 height 11
type input "10:00"
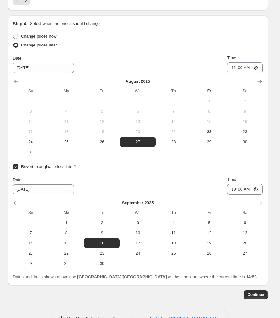
click at [112, 179] on div "Date [DATE] Time 10:00" at bounding box center [138, 186] width 250 height 18
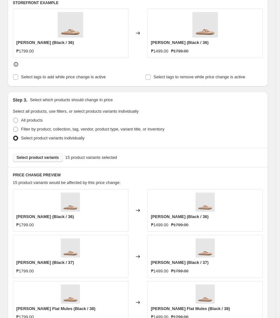
scroll to position [255, 0]
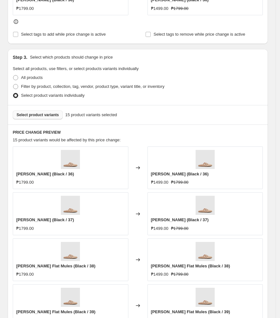
click at [48, 115] on span "Select product variants" at bounding box center [38, 115] width 42 height 5
click at [33, 111] on button "Select product variants" at bounding box center [38, 115] width 50 height 9
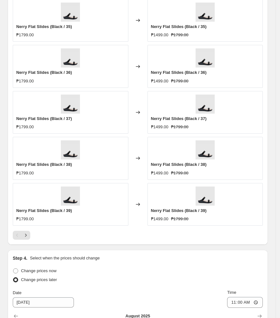
scroll to position [403, 0]
click at [27, 232] on button "Next" at bounding box center [25, 235] width 9 height 9
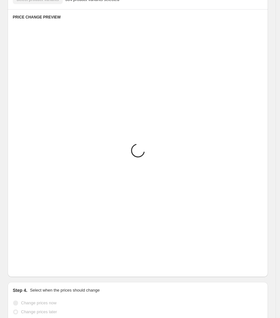
scroll to position [360, 0]
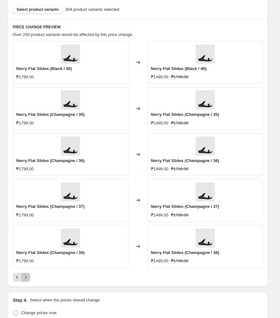
click at [25, 282] on button "Next" at bounding box center [25, 277] width 9 height 9
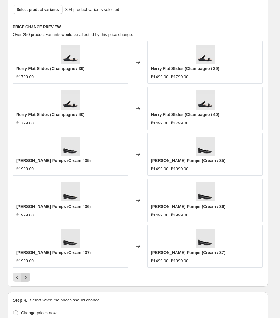
click at [25, 281] on icon "Next" at bounding box center [26, 277] width 6 height 6
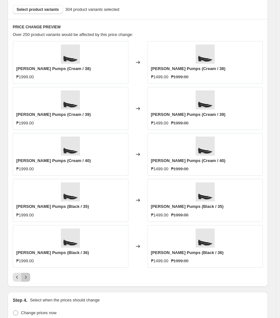
click at [25, 275] on icon "Next" at bounding box center [26, 277] width 6 height 6
click at [25, 277] on icon "Next" at bounding box center [26, 277] width 6 height 6
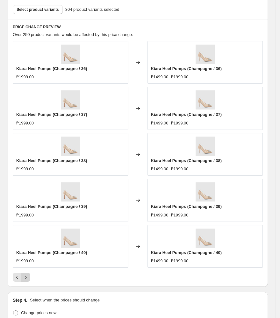
click at [27, 278] on icon "Next" at bounding box center [26, 277] width 6 height 6
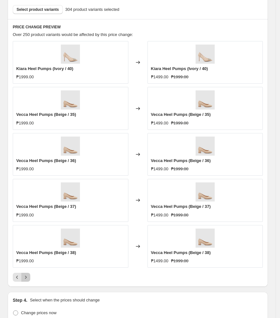
click at [27, 278] on icon "Next" at bounding box center [26, 277] width 6 height 6
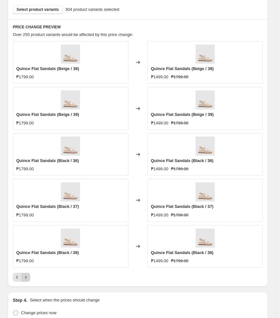
click at [27, 278] on icon "Next" at bounding box center [26, 277] width 6 height 6
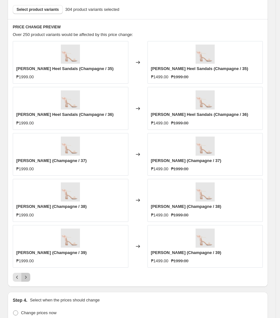
click at [27, 278] on icon "Next" at bounding box center [26, 277] width 6 height 6
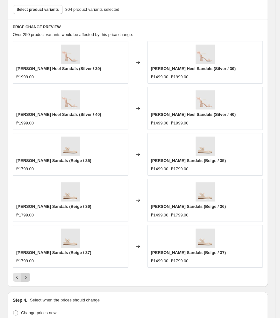
click at [27, 278] on icon "Next" at bounding box center [26, 277] width 6 height 6
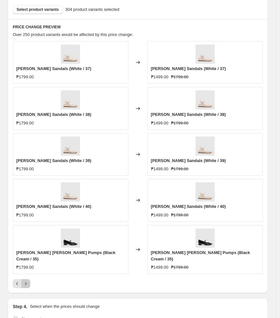
click at [27, 281] on icon "Next" at bounding box center [26, 284] width 6 height 6
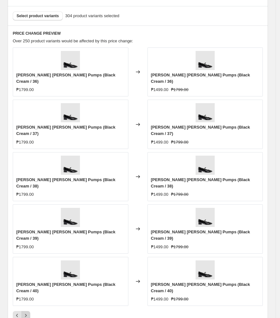
click at [27, 313] on icon "Next" at bounding box center [26, 316] width 6 height 6
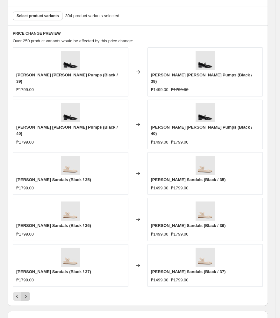
click at [27, 294] on icon "Next" at bounding box center [26, 297] width 6 height 6
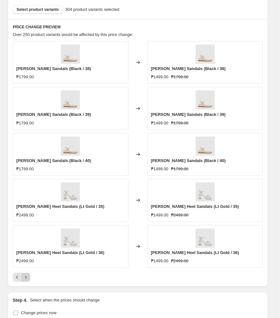
click at [27, 278] on icon "Next" at bounding box center [26, 277] width 6 height 6
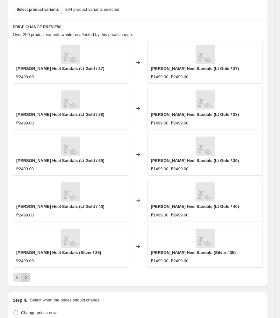
click at [27, 278] on icon "Next" at bounding box center [26, 277] width 6 height 6
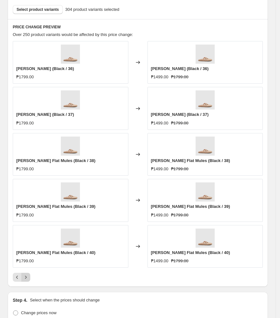
click at [27, 278] on icon "Next" at bounding box center [26, 277] width 6 height 6
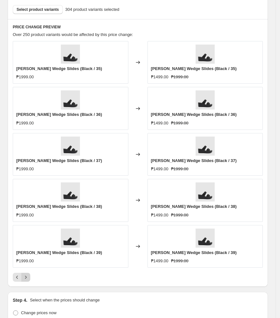
click at [27, 278] on icon "Next" at bounding box center [26, 277] width 6 height 6
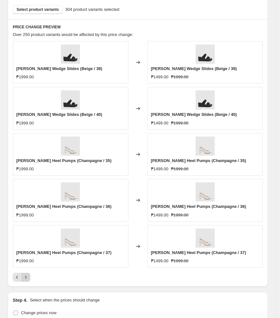
click at [27, 278] on icon "Next" at bounding box center [26, 277] width 6 height 6
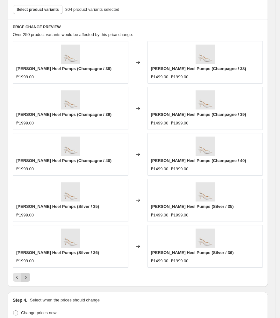
click at [27, 278] on icon "Next" at bounding box center [26, 277] width 6 height 6
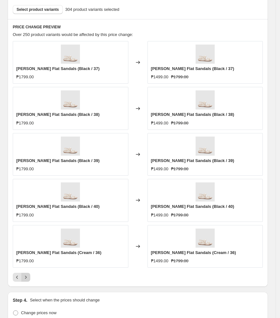
click at [27, 278] on icon "Next" at bounding box center [26, 277] width 6 height 6
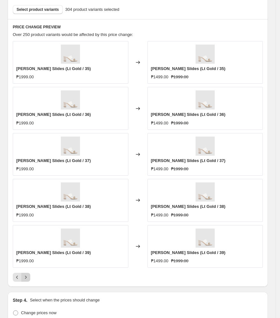
click at [27, 278] on icon "Next" at bounding box center [26, 277] width 6 height 6
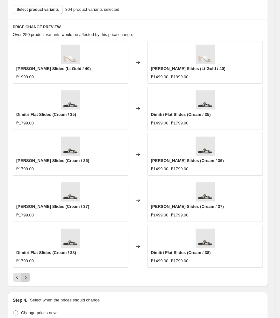
click at [27, 278] on icon "Next" at bounding box center [26, 277] width 6 height 6
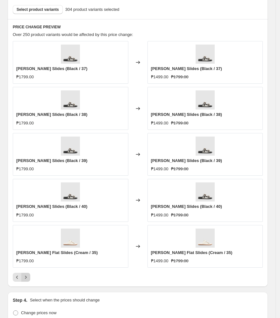
click at [27, 278] on icon "Next" at bounding box center [26, 277] width 6 height 6
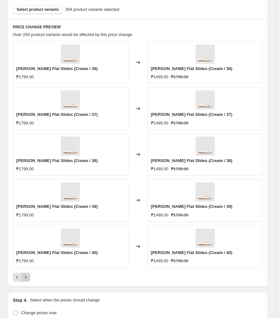
click at [27, 278] on icon "Next" at bounding box center [26, 277] width 6 height 6
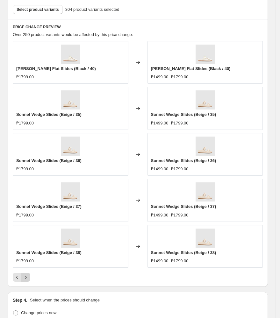
click at [27, 278] on icon "Next" at bounding box center [26, 277] width 6 height 6
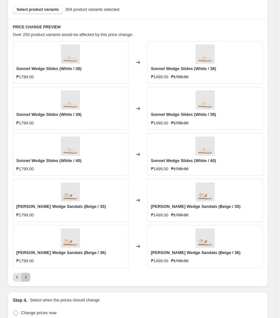
click at [27, 278] on icon "Next" at bounding box center [26, 277] width 6 height 6
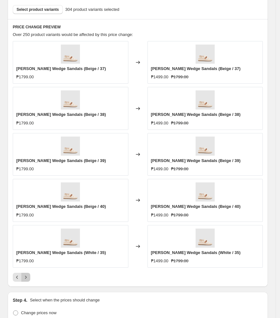
click at [27, 278] on icon "Next" at bounding box center [26, 277] width 6 height 6
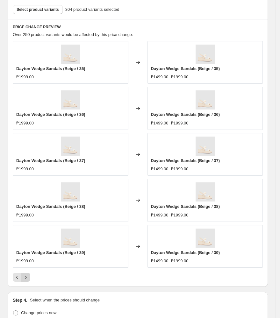
click at [27, 278] on icon "Next" at bounding box center [26, 277] width 6 height 6
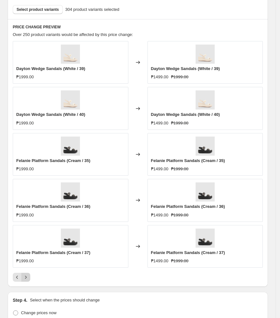
click at [27, 278] on icon "Next" at bounding box center [26, 277] width 6 height 6
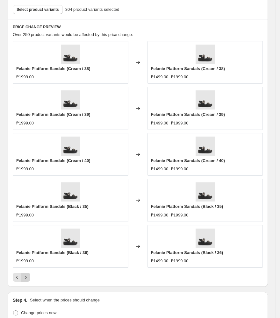
click at [28, 280] on icon "Next" at bounding box center [26, 277] width 6 height 6
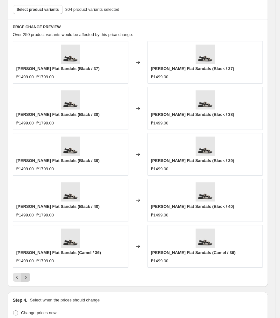
click at [28, 280] on icon "Next" at bounding box center [26, 277] width 6 height 6
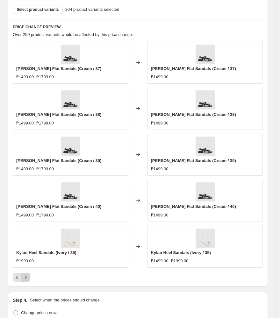
click at [25, 280] on icon "Next" at bounding box center [26, 277] width 6 height 6
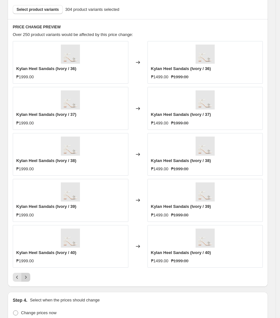
click at [25, 280] on icon "Next" at bounding box center [26, 277] width 6 height 6
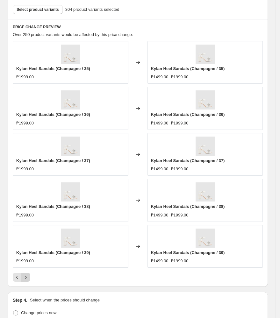
click at [25, 280] on icon "Next" at bounding box center [26, 277] width 6 height 6
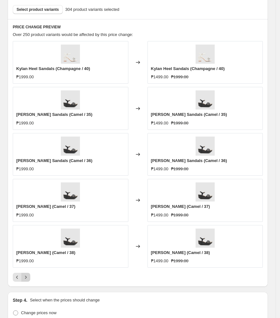
click at [25, 280] on icon "Next" at bounding box center [26, 277] width 6 height 6
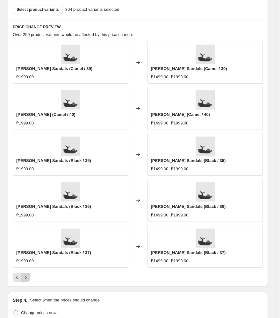
click at [25, 280] on icon "Next" at bounding box center [26, 277] width 6 height 6
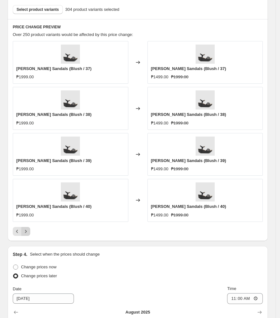
click at [25, 280] on label "Change prices later" at bounding box center [35, 276] width 44 height 9
click at [13, 274] on input "Change prices later" at bounding box center [13, 274] width 0 height 0
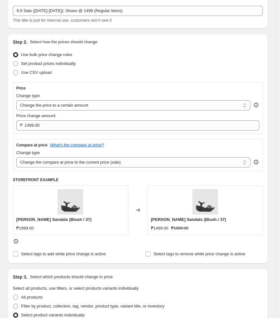
scroll to position [0, 0]
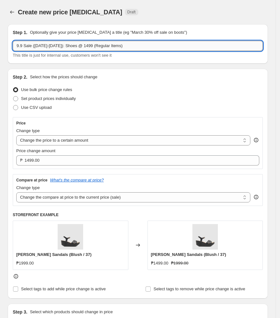
drag, startPoint x: 135, startPoint y: 45, endPoint x: 98, endPoint y: 49, distance: 37.2
click at [98, 49] on input "9.9 Sale (Aug 27-Sept 15): Shoes @ 1499 (Regular Items)" at bounding box center [138, 46] width 250 height 10
type input "9.9 Sale (Aug 27-Sept 15): Shoes @ 1499"
click at [160, 87] on div "Use bulk price change rules" at bounding box center [138, 89] width 250 height 9
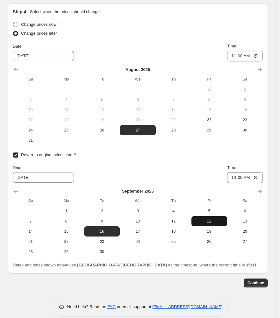
scroll to position [612, 0]
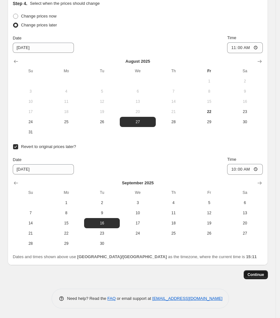
click at [254, 275] on span "Continue" at bounding box center [256, 275] width 17 height 5
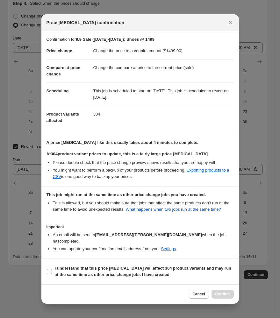
click at [63, 271] on b "I understand that this price change job will affect 304 product variants and ma…" at bounding box center [143, 271] width 177 height 11
click at [52, 271] on input "I understand that this price change job will affect 304 product variants and ma…" at bounding box center [49, 271] width 5 height 5
checkbox input "true"
click at [221, 292] on span "Confirm" at bounding box center [222, 294] width 15 height 5
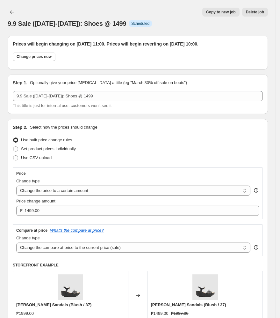
scroll to position [612, 0]
